Goal: Check status: Check status

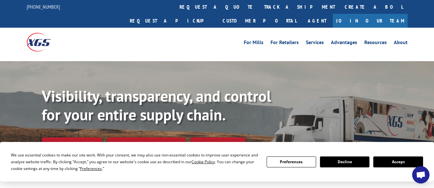
click at [363, 162] on button "Decline" at bounding box center [345, 161] width 50 height 11
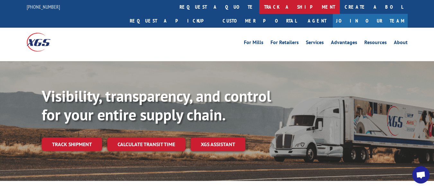
click at [259, 7] on link "track a shipment" at bounding box center [299, 7] width 81 height 14
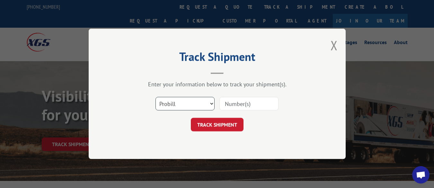
click at [190, 102] on select "Select category... Probill BOL PO" at bounding box center [185, 104] width 59 height 14
select select "bol"
click at [156, 97] on select "Select category... Probill BOL PO" at bounding box center [185, 104] width 59 height 14
click at [230, 104] on input at bounding box center [249, 104] width 59 height 14
paste input "6025038"
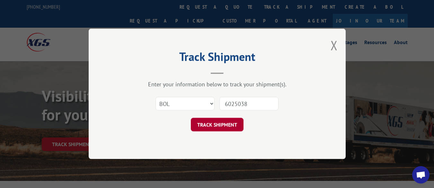
click at [225, 122] on button "TRACK SHIPMENT" at bounding box center [217, 125] width 53 height 14
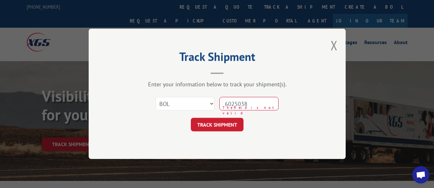
type input "6025038"
click button "TRACK SHIPMENT" at bounding box center [217, 125] width 53 height 14
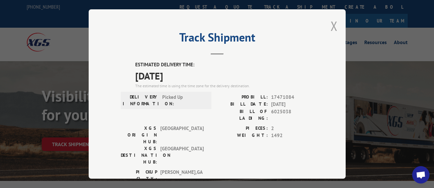
click at [333, 23] on button "Close modal" at bounding box center [334, 25] width 7 height 17
